Goal: Task Accomplishment & Management: Manage account settings

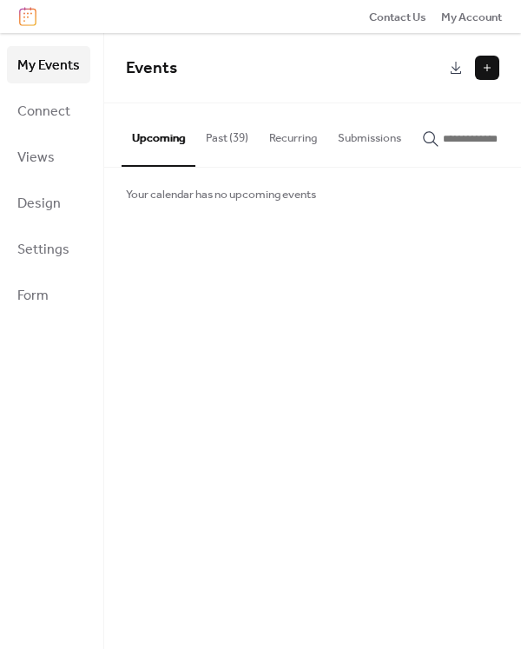
click at [221, 134] on button "Past (39)" at bounding box center [226, 133] width 63 height 61
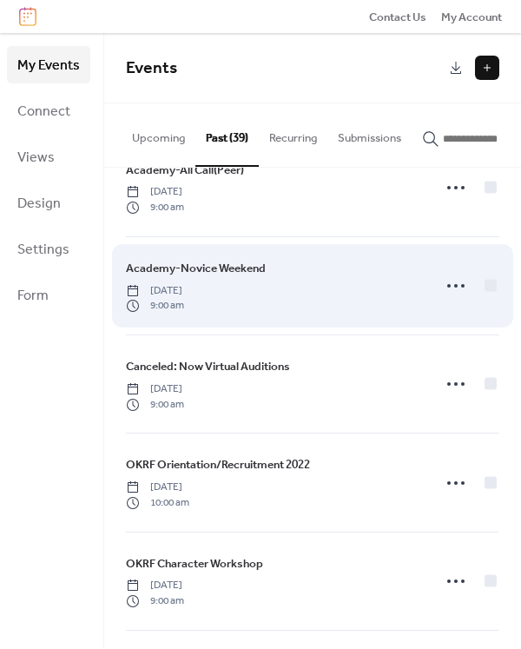
scroll to position [2258, 0]
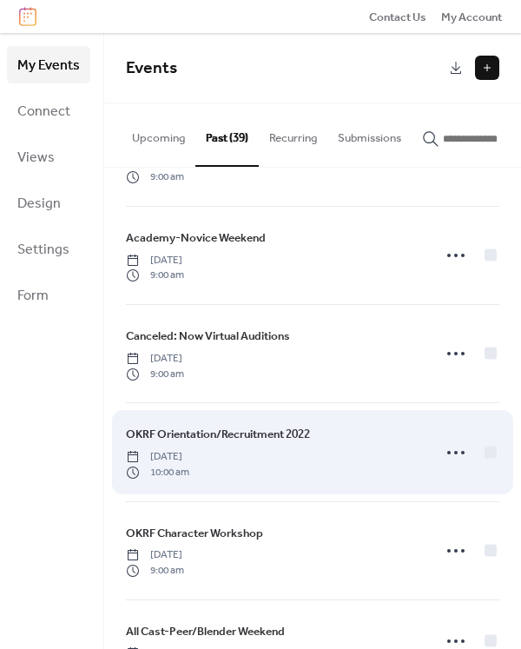
click at [382, 457] on div "OKRF Orientation/Recruitment 2022 [DATE] 10:00 am" at bounding box center [273, 452] width 295 height 54
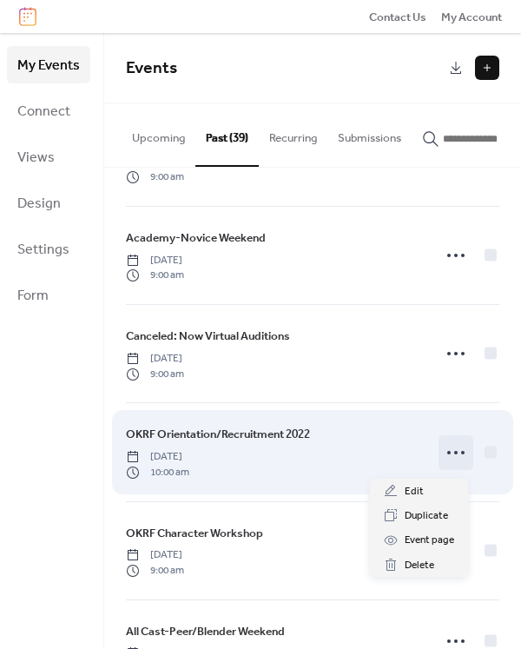
click at [452, 454] on icon at bounding box center [456, 452] width 28 height 28
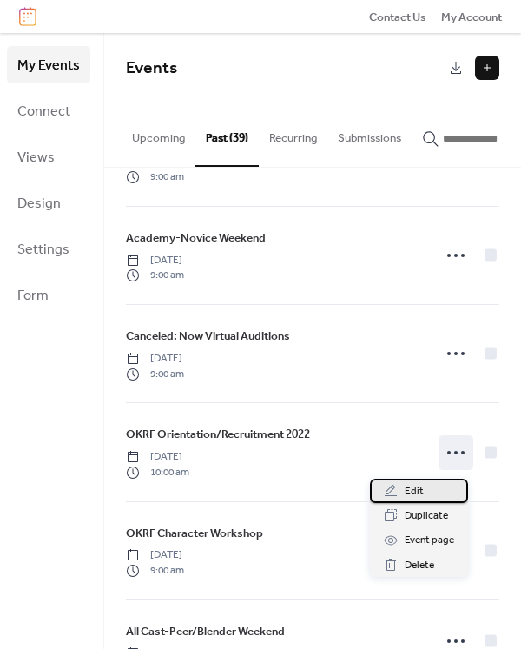
click at [418, 488] on span "Edit" at bounding box center [414, 491] width 19 height 17
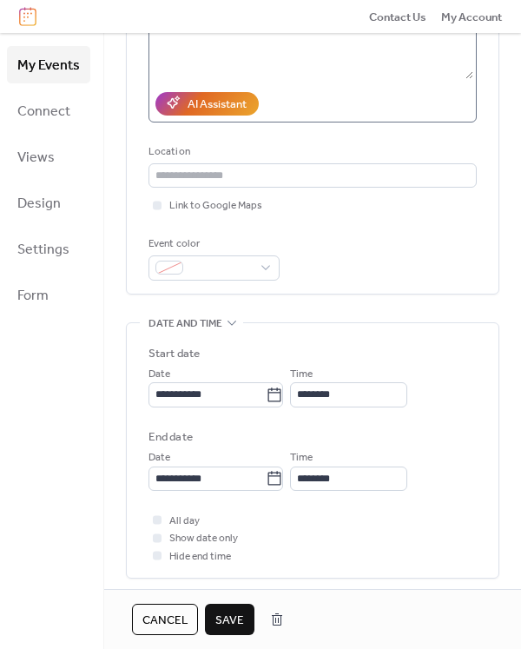
scroll to position [347, 0]
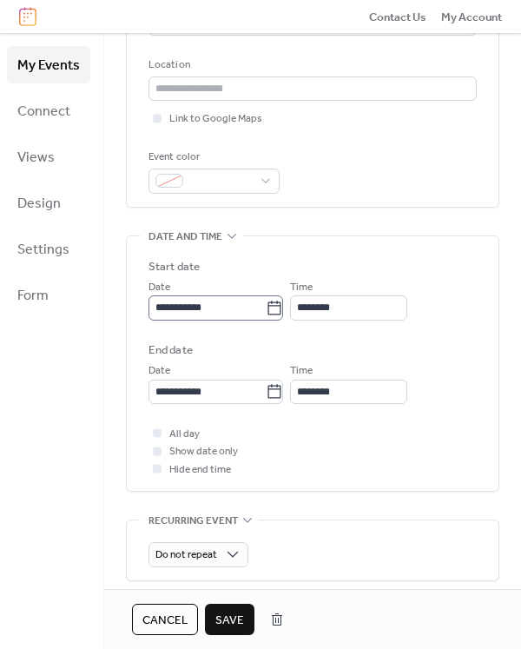
type input "**********"
click at [283, 306] on icon at bounding box center [274, 308] width 17 height 17
click at [266, 306] on input "**********" at bounding box center [206, 307] width 117 height 24
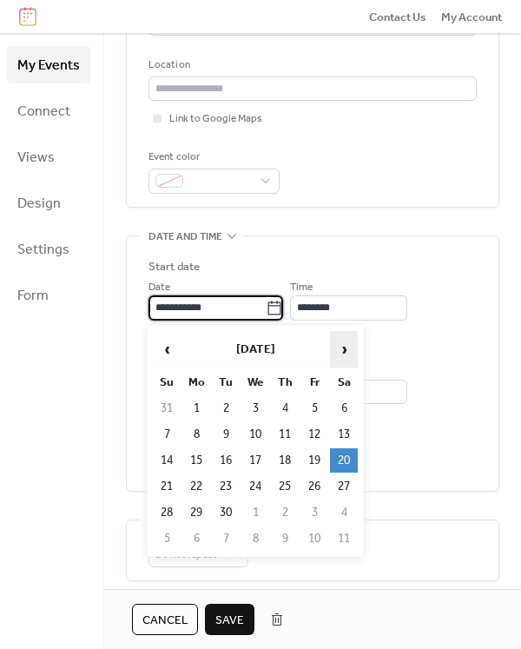
click at [346, 350] on span "›" at bounding box center [344, 349] width 26 height 35
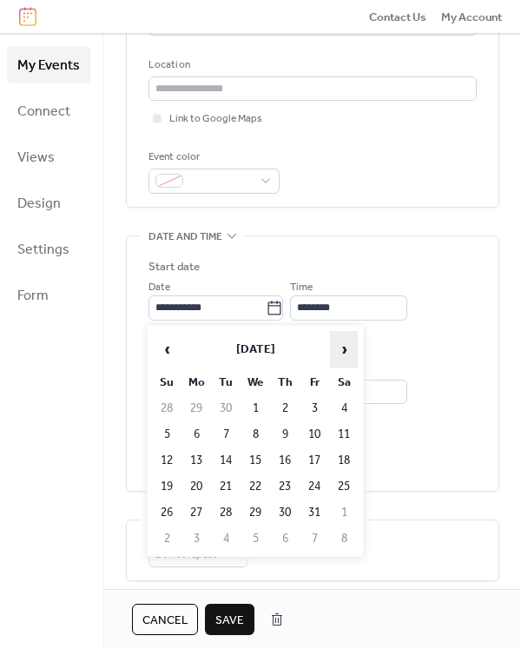
click at [346, 350] on span "›" at bounding box center [344, 349] width 26 height 35
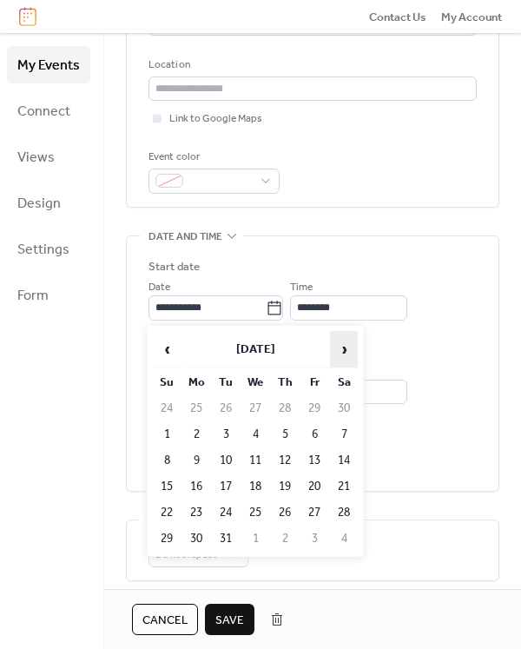
click at [346, 350] on span "›" at bounding box center [344, 349] width 26 height 35
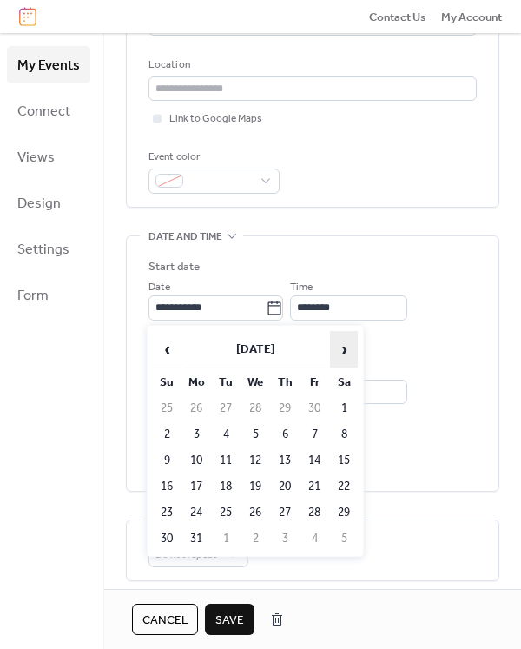
click at [346, 350] on span "›" at bounding box center [344, 349] width 26 height 35
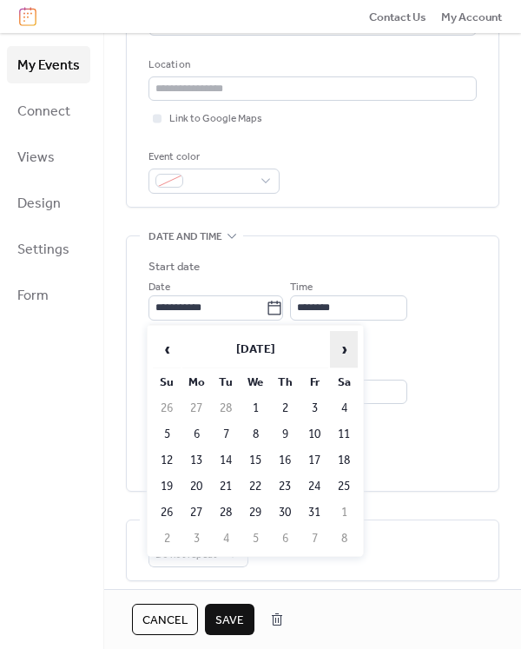
click at [346, 350] on span "›" at bounding box center [344, 349] width 26 height 35
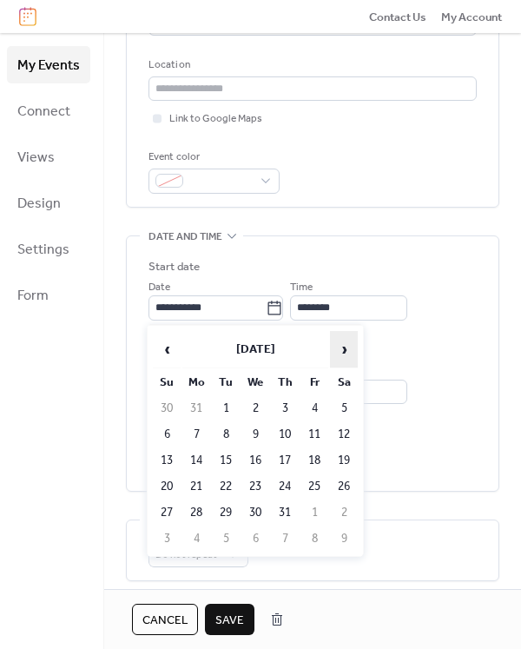
click at [346, 350] on span "›" at bounding box center [344, 349] width 26 height 35
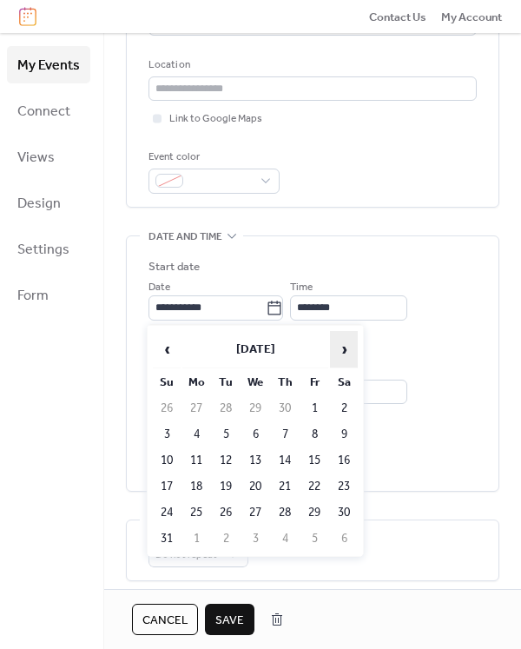
click at [346, 350] on span "›" at bounding box center [344, 349] width 26 height 35
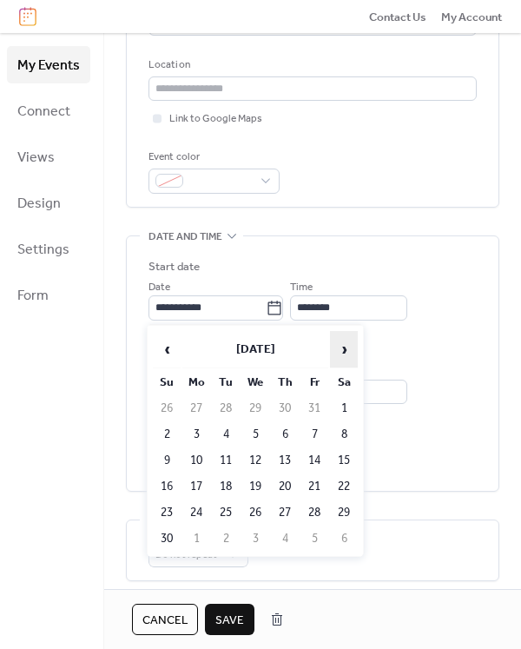
click at [346, 350] on span "›" at bounding box center [344, 349] width 26 height 35
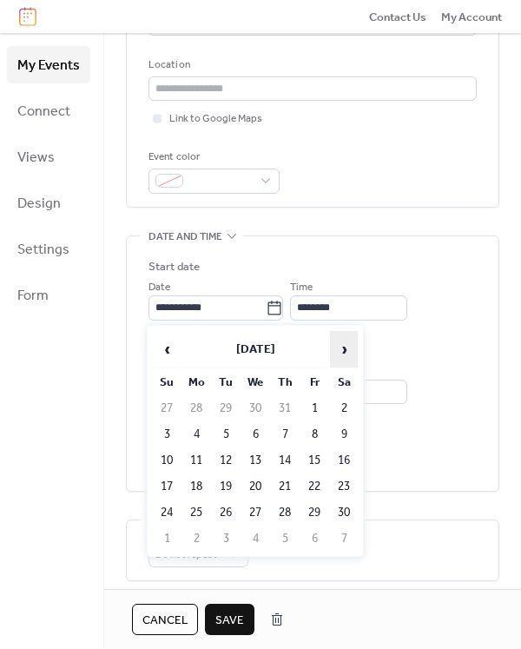
click at [346, 350] on span "›" at bounding box center [344, 349] width 26 height 35
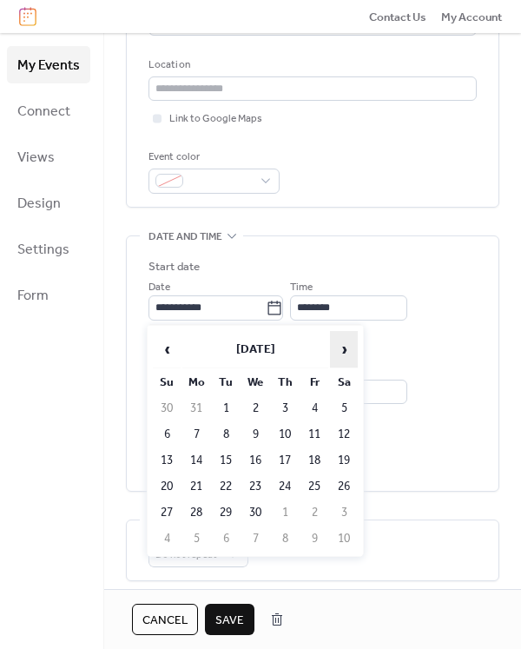
click at [346, 350] on span "›" at bounding box center [344, 349] width 26 height 35
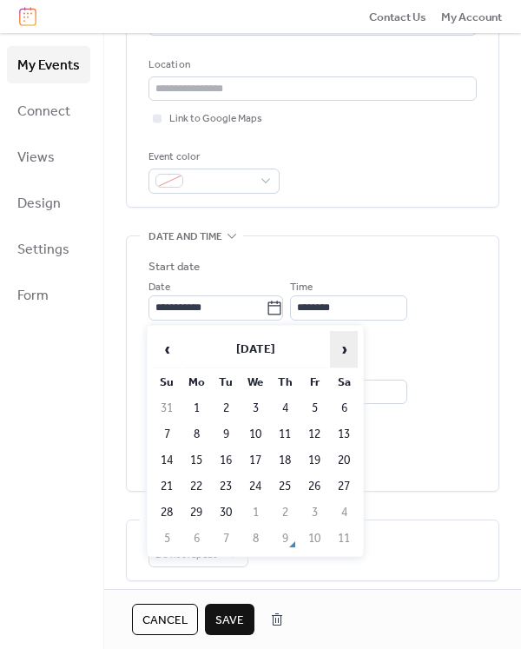
click at [346, 350] on span "›" at bounding box center [344, 349] width 26 height 35
click at [344, 486] on td "22" at bounding box center [344, 486] width 28 height 24
type input "**********"
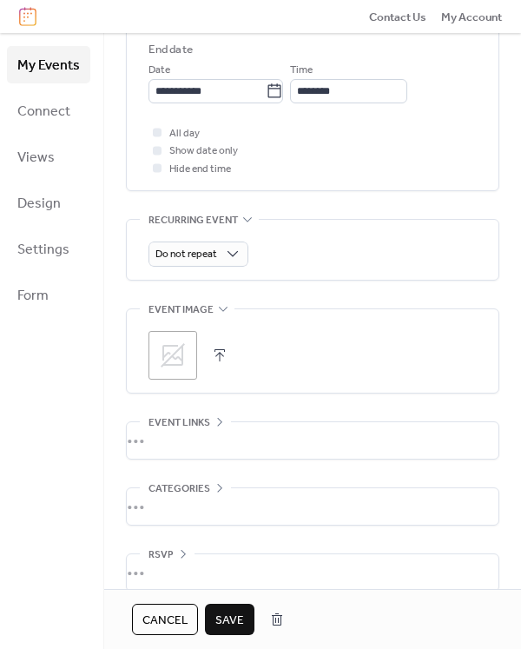
scroll to position [668, 0]
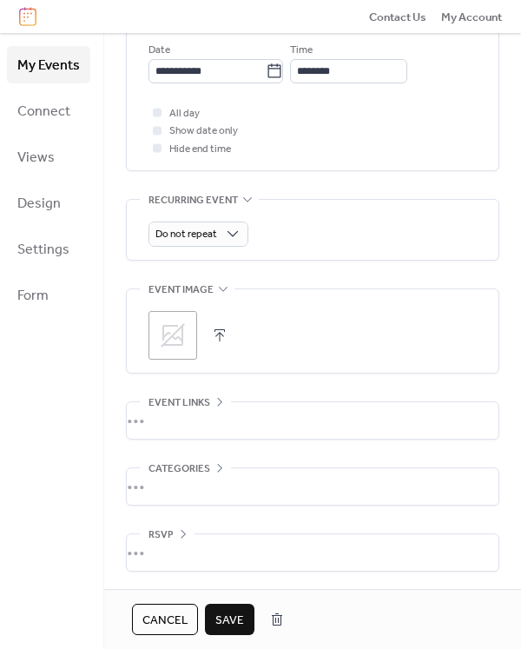
click at [232, 621] on span "Save" at bounding box center [229, 619] width 29 height 17
